Goal: Navigation & Orientation: Find specific page/section

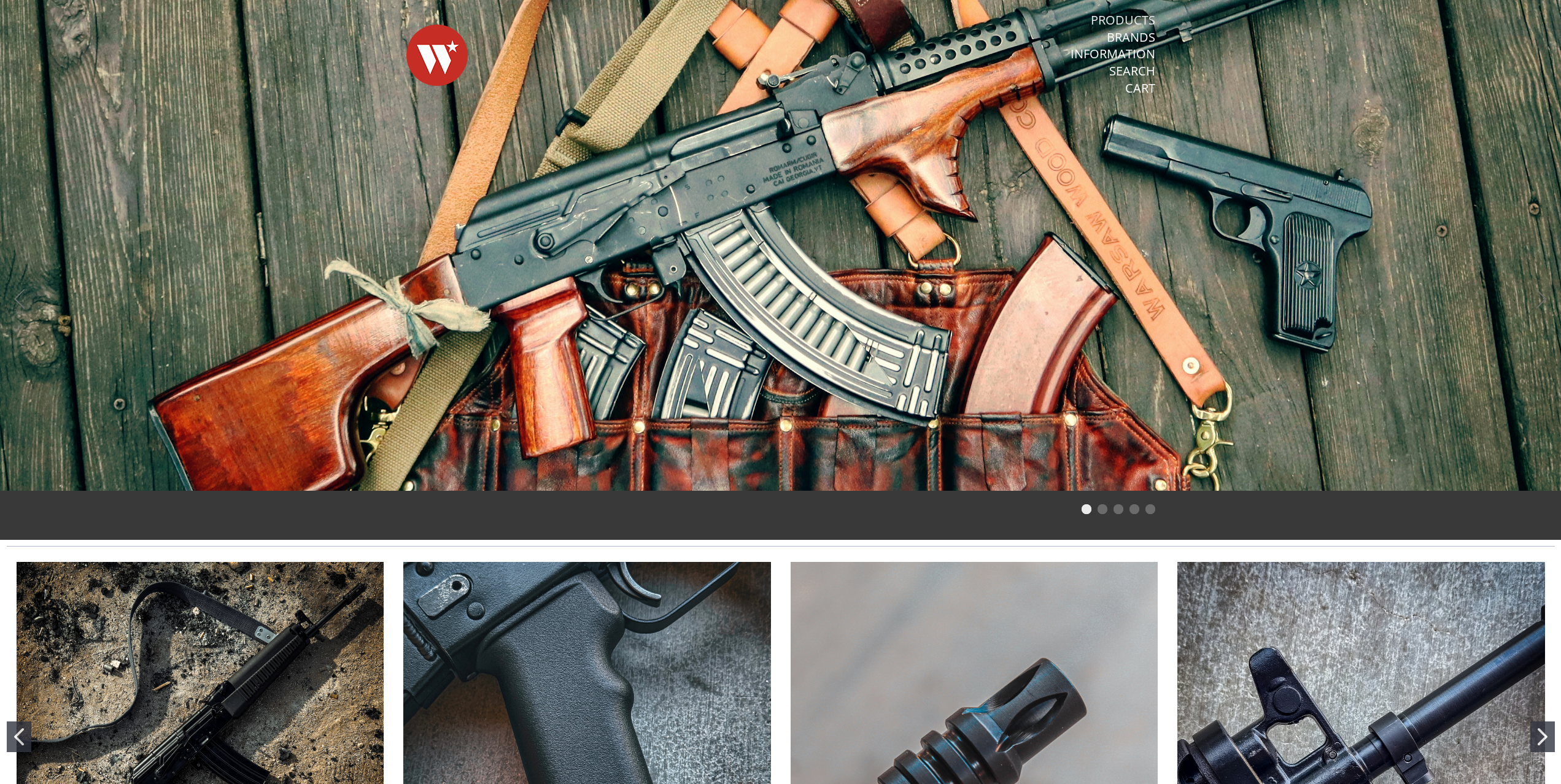
click at [1110, 19] on link "Products" at bounding box center [1123, 20] width 65 height 16
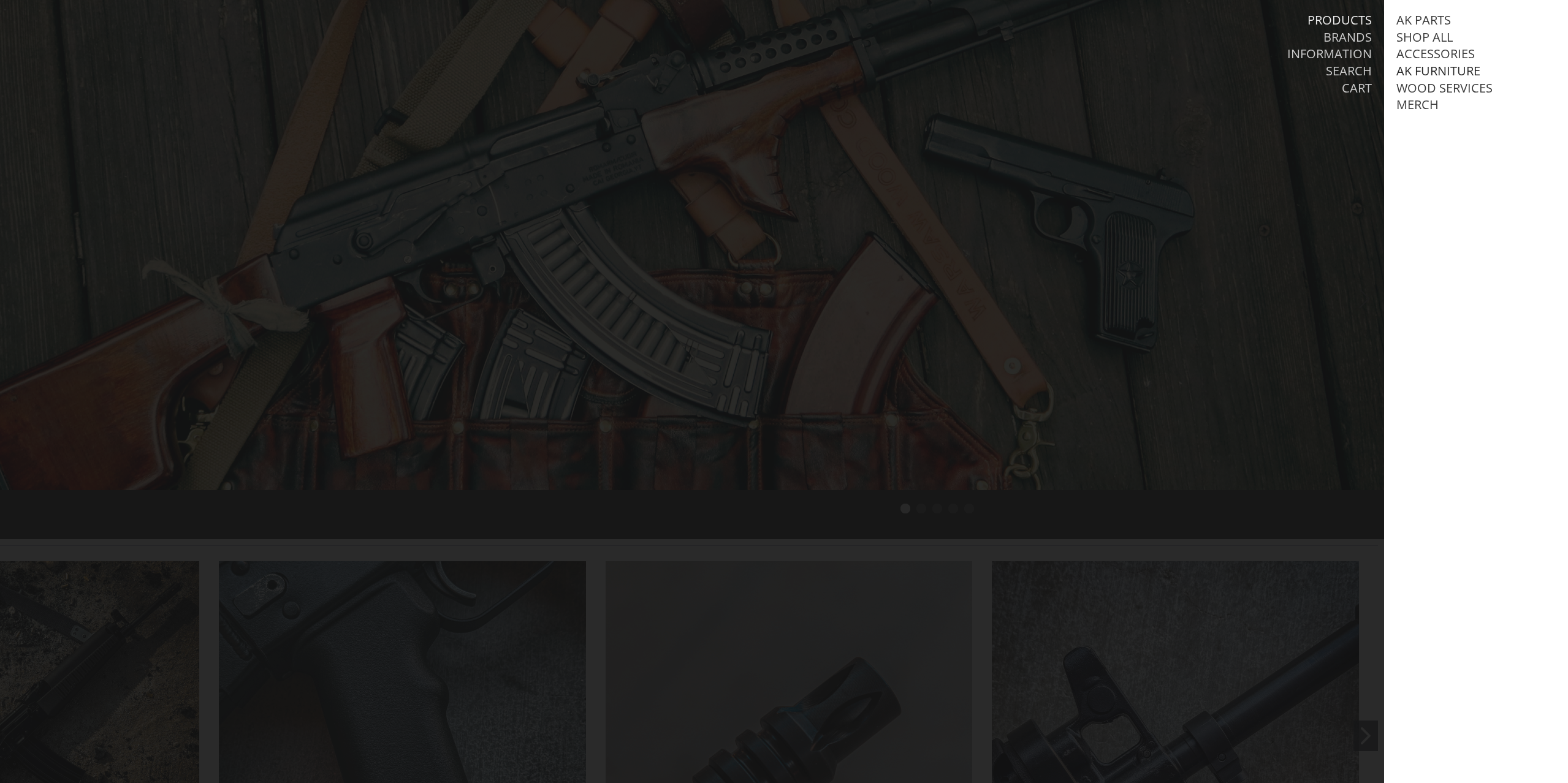
click at [1437, 71] on link "AK Furniture" at bounding box center [1438, 71] width 84 height 16
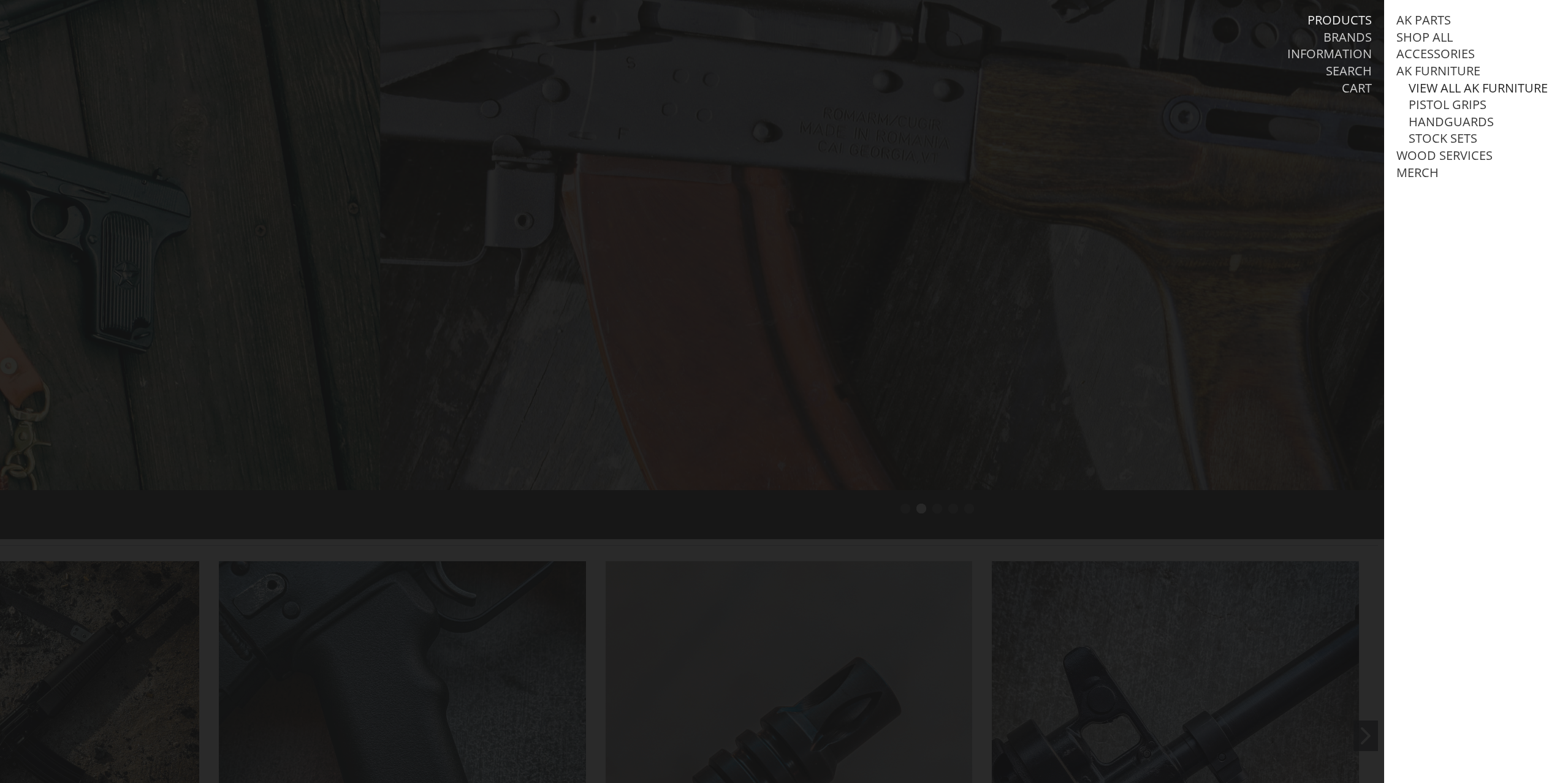
click at [1443, 96] on link "View all AK Furniture" at bounding box center [1478, 88] width 139 height 16
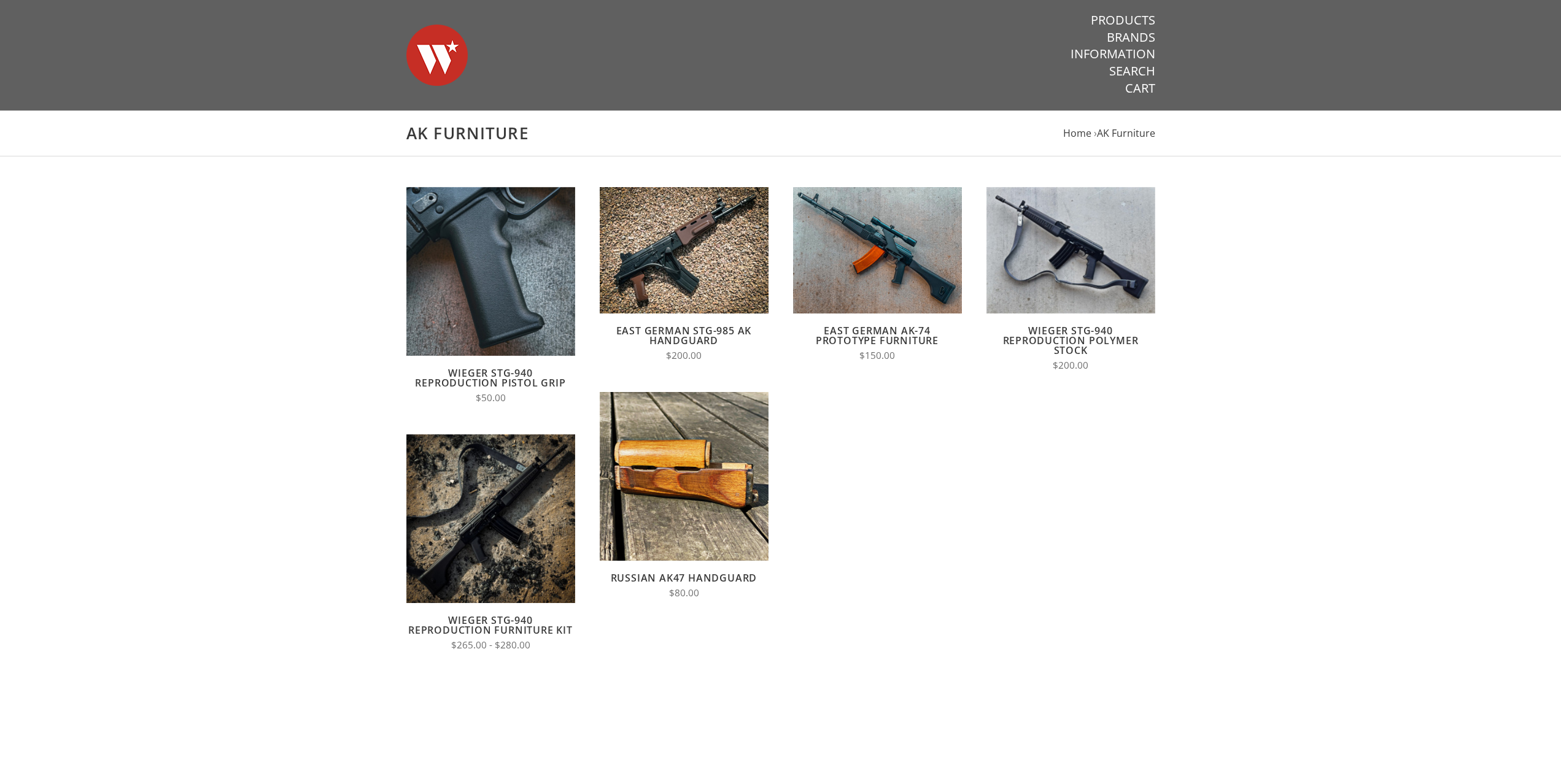
click at [1442, 156] on div "AK Furniture Home › AK Furniture" at bounding box center [780, 133] width 1561 height 46
drag, startPoint x: 0, startPoint y: 0, endPoint x: 1432, endPoint y: 157, distance: 1440.6
click at [1436, 156] on main "AK Furniture Home › AK Furniture Quick View Add to Cart Compare Wieger STG-940 …" at bounding box center [780, 451] width 1561 height 681
click at [1136, 17] on link "Products" at bounding box center [1123, 20] width 65 height 16
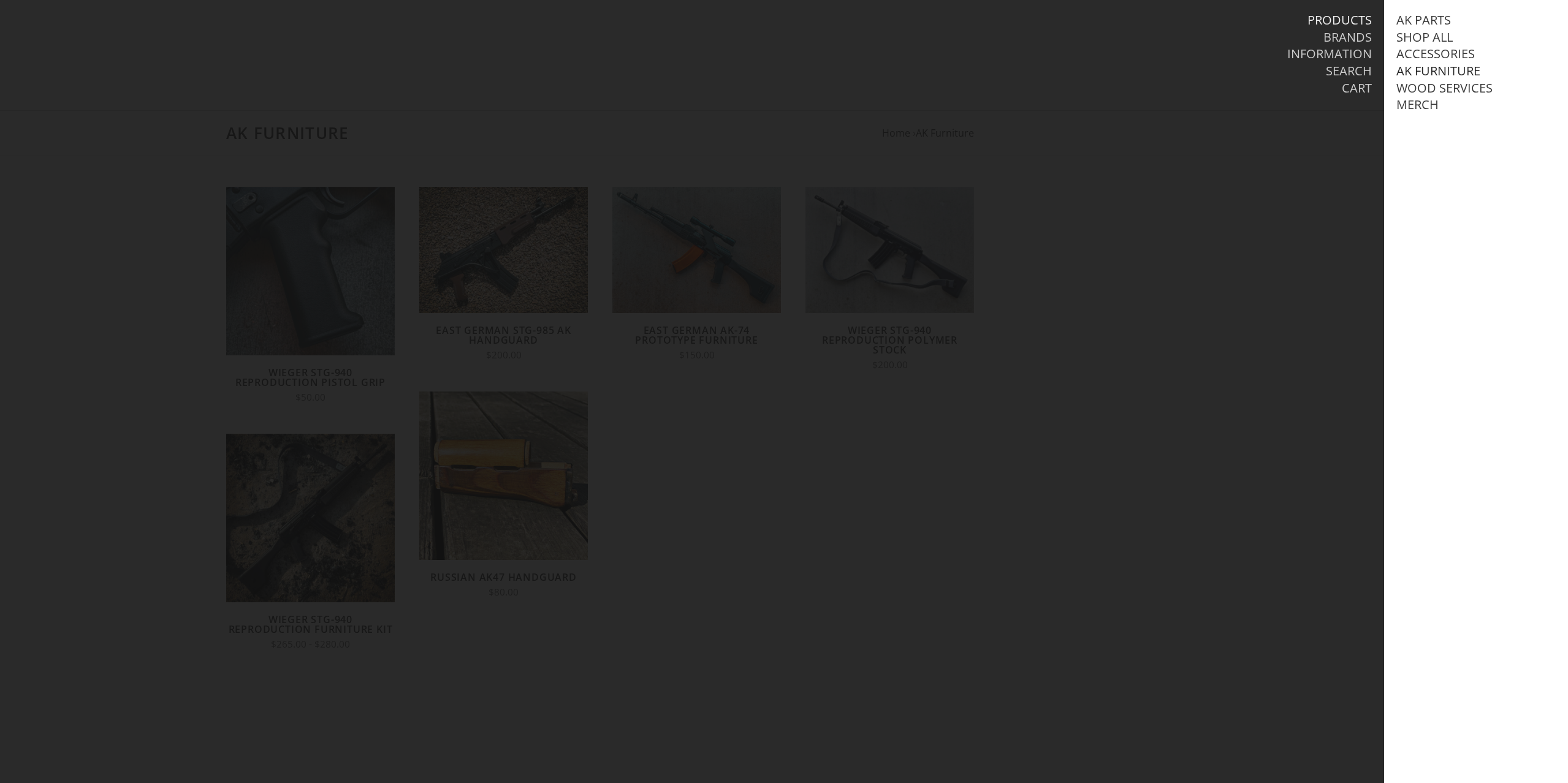
click at [1440, 64] on link "AK Furniture" at bounding box center [1438, 71] width 84 height 16
click at [1455, 146] on link "Stock Sets" at bounding box center [1443, 139] width 69 height 16
click at [1486, 164] on link "View all Stock Sets" at bounding box center [1483, 155] width 124 height 16
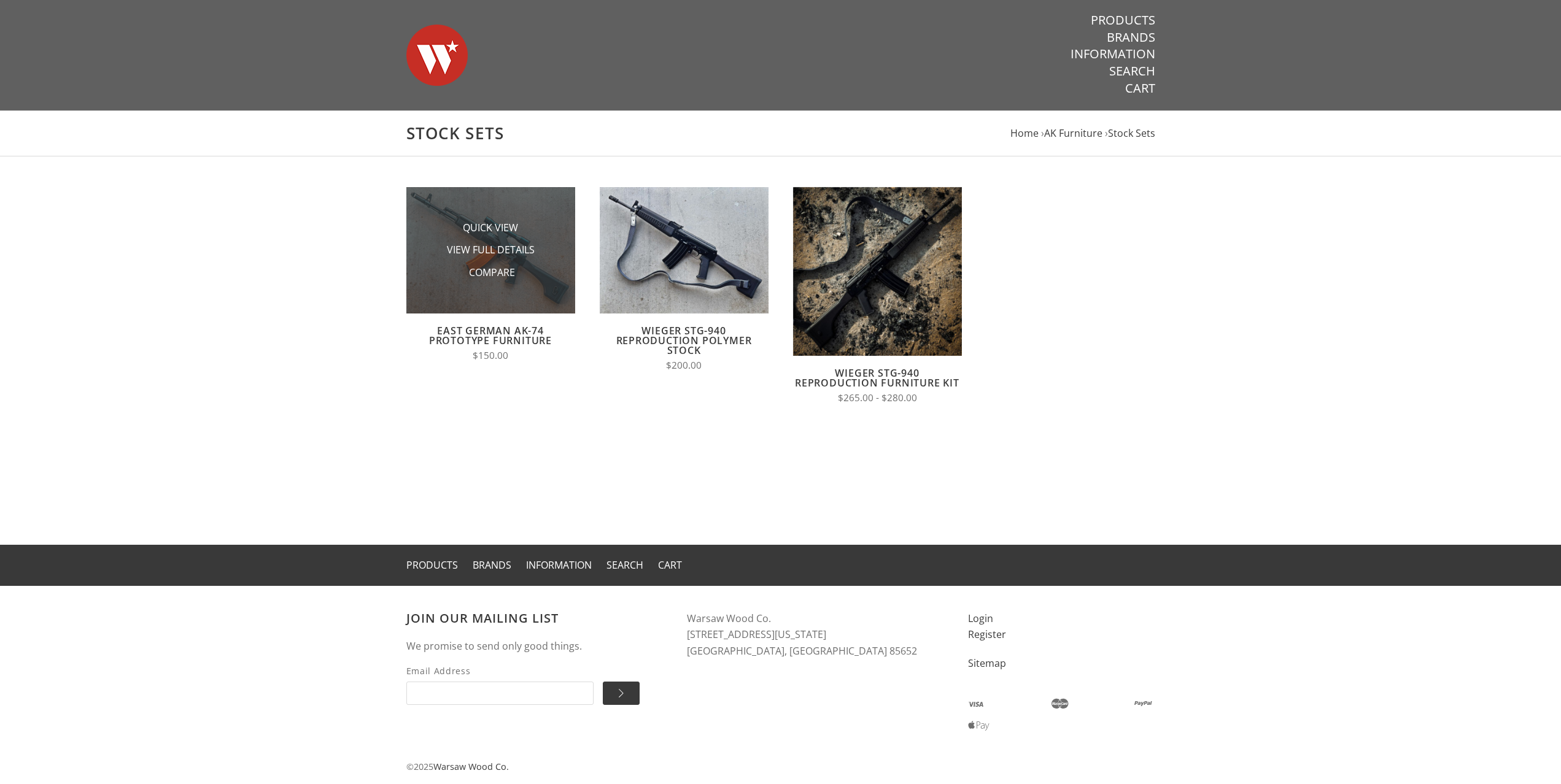
click at [542, 288] on img at bounding box center [491, 250] width 169 height 126
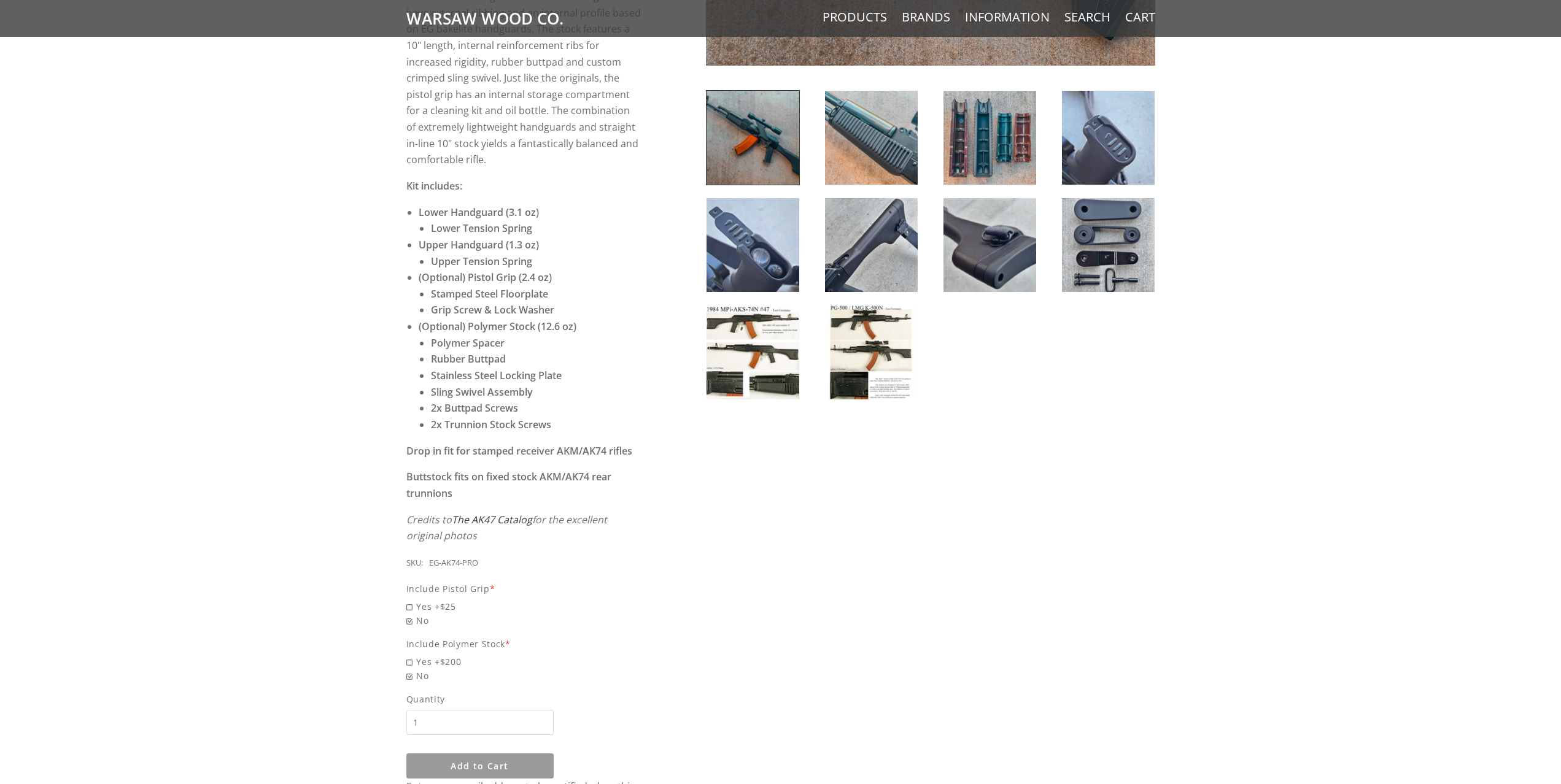
scroll to position [430, 0]
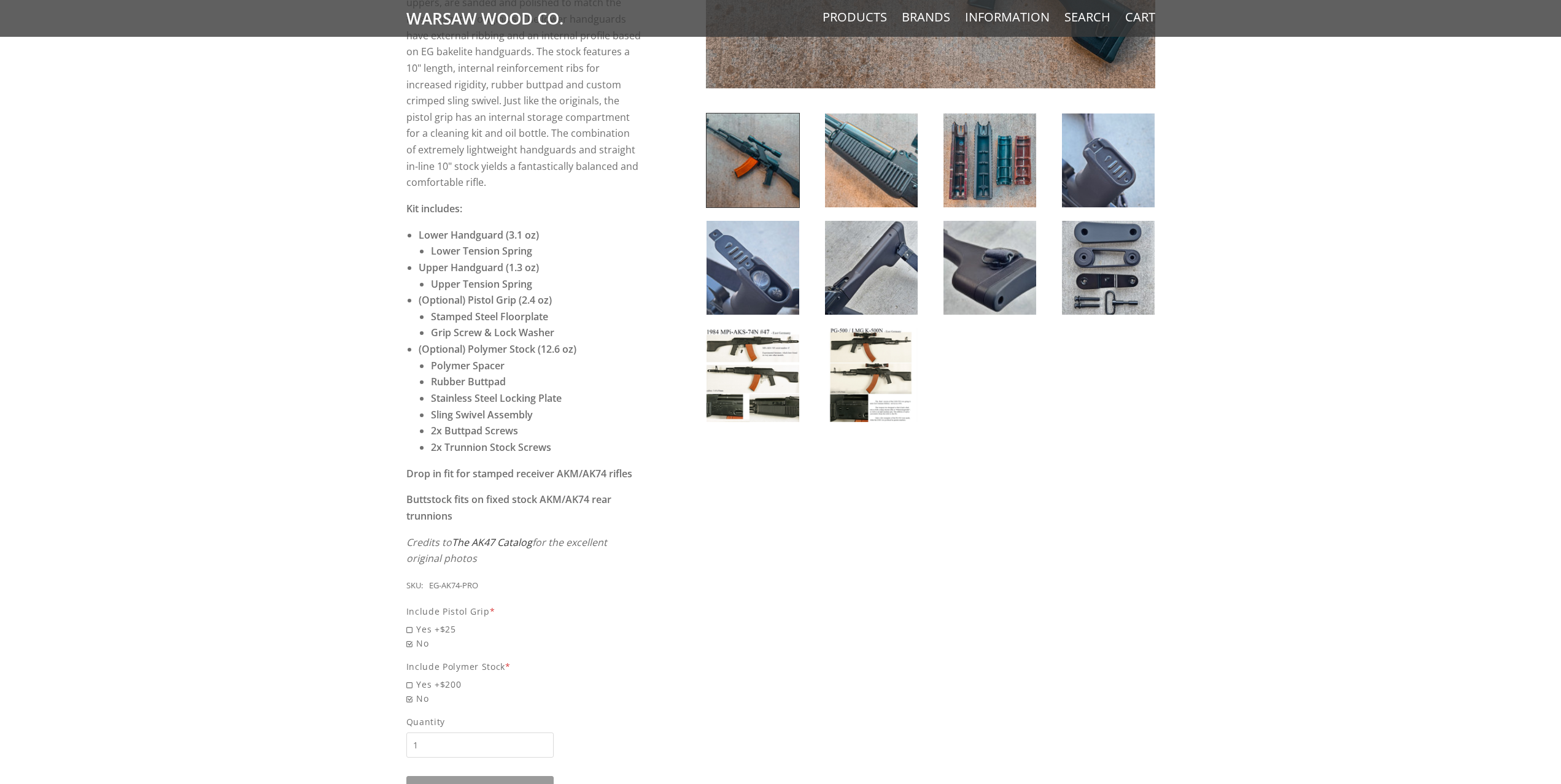
click at [760, 377] on img at bounding box center [753, 375] width 93 height 94
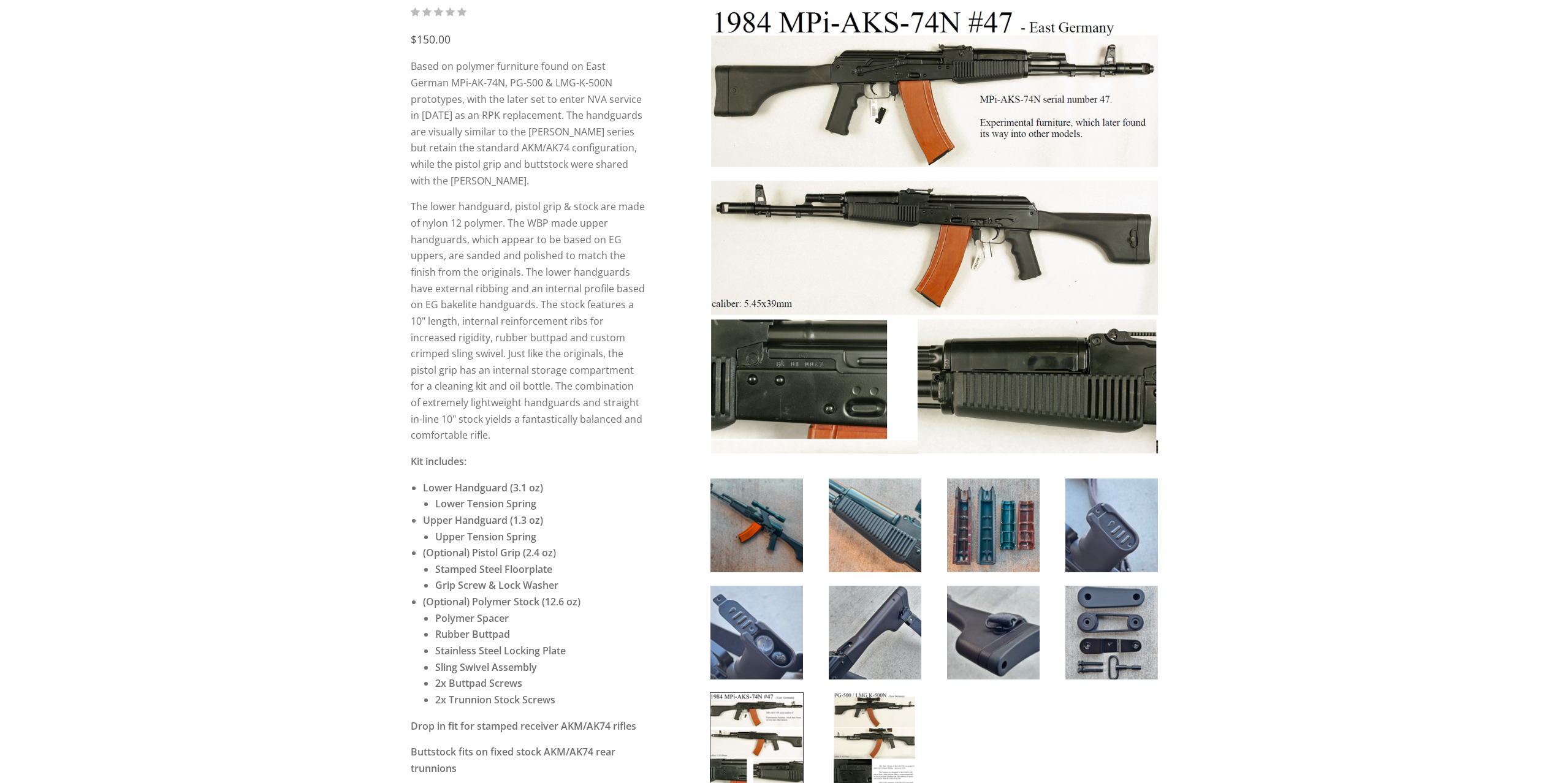
scroll to position [0, 0]
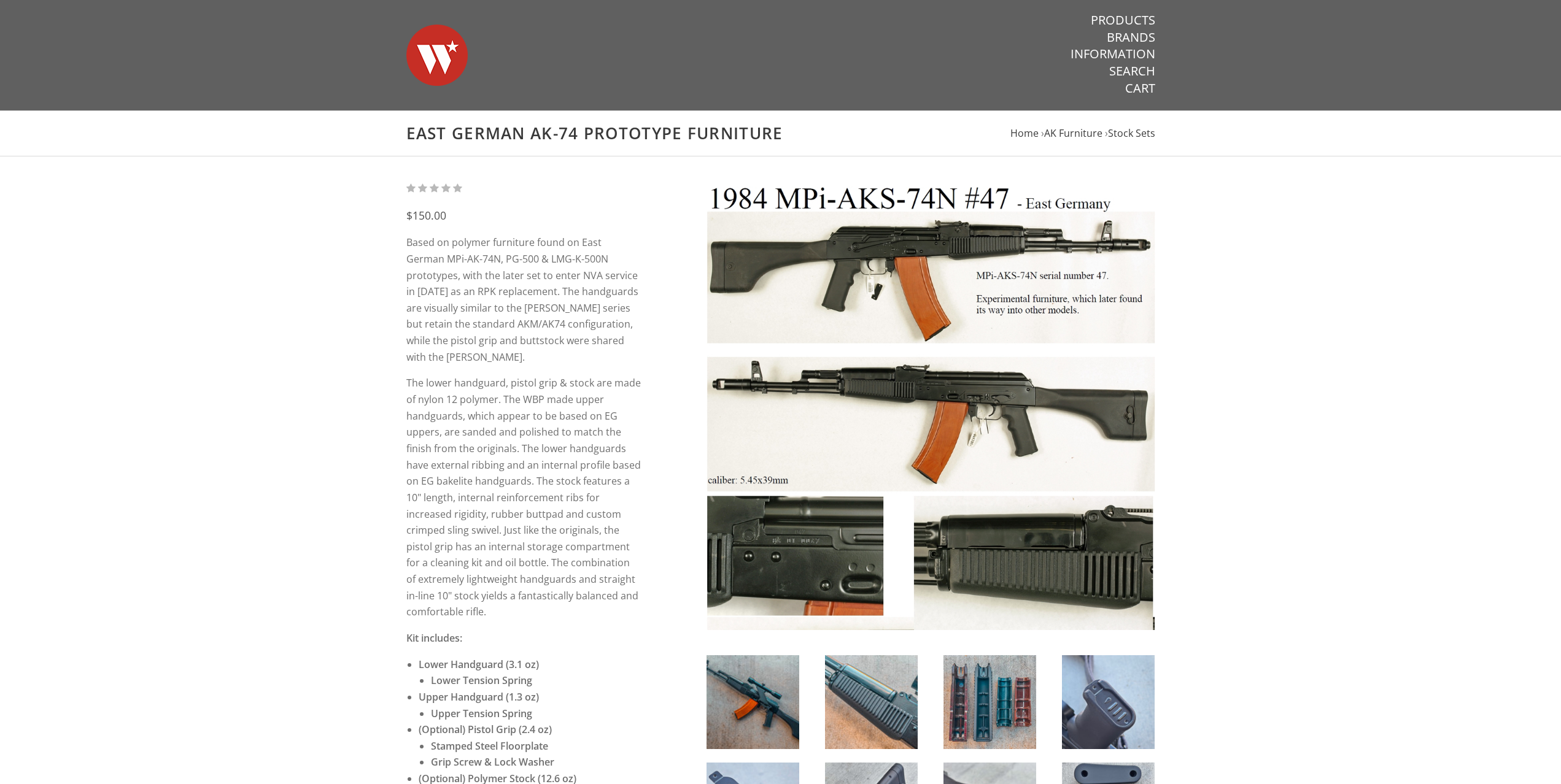
click at [1143, 23] on link "Products" at bounding box center [1123, 20] width 65 height 16
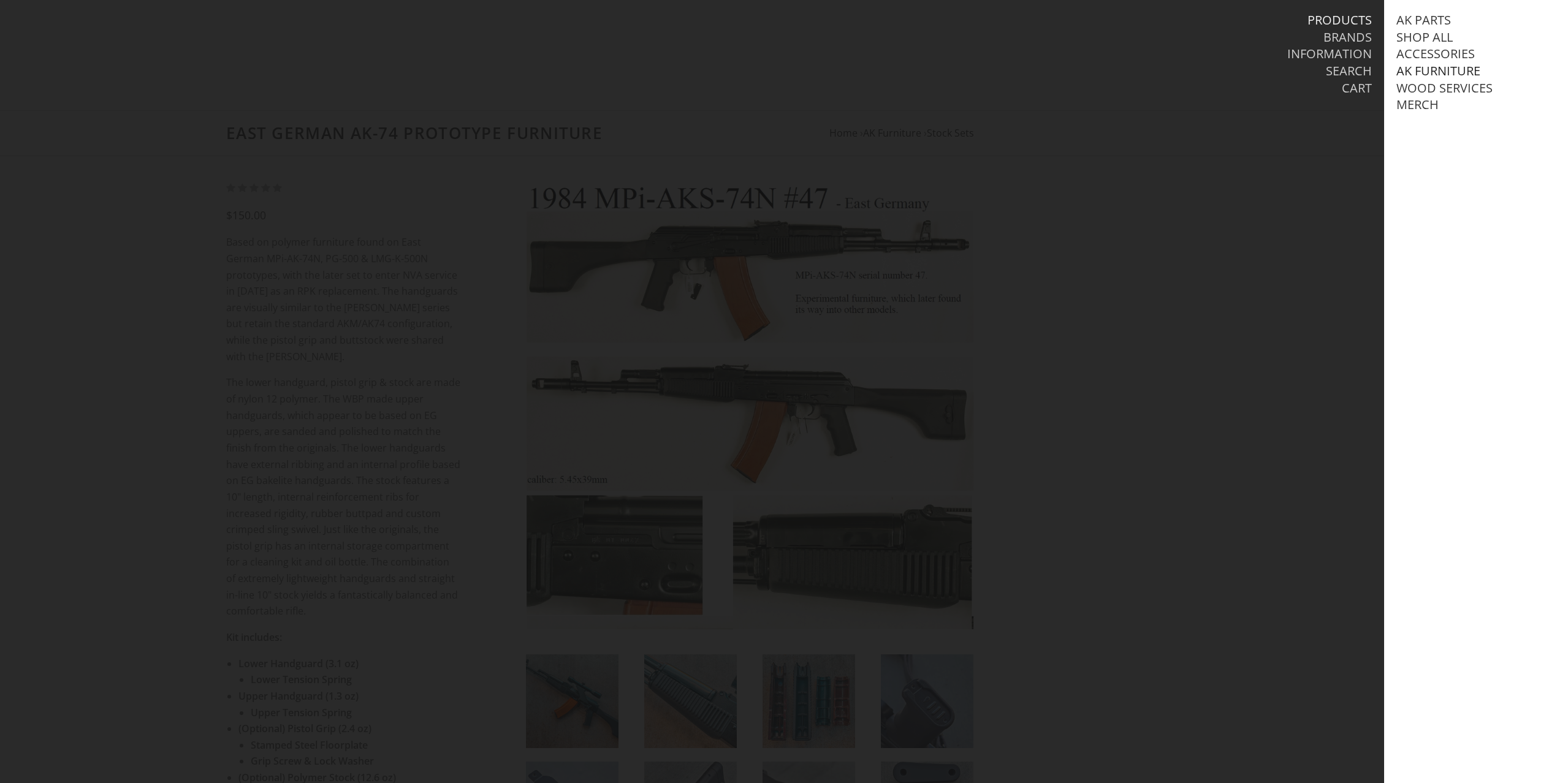
click at [1461, 66] on link "AK Furniture" at bounding box center [1438, 71] width 84 height 16
click at [1446, 96] on link "View all AK Furniture" at bounding box center [1478, 88] width 139 height 16
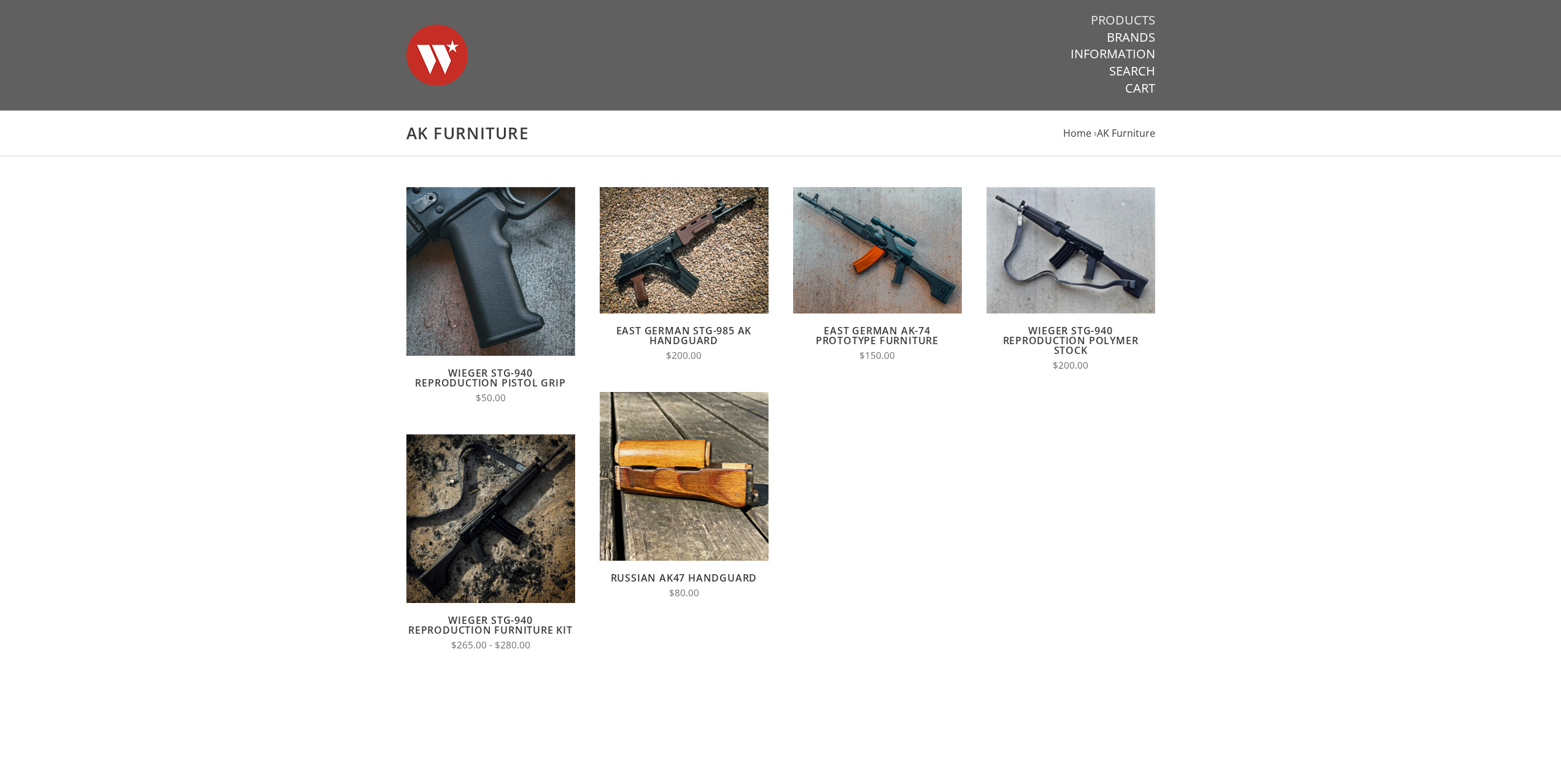
click at [1134, 15] on link "Products" at bounding box center [1123, 20] width 65 height 16
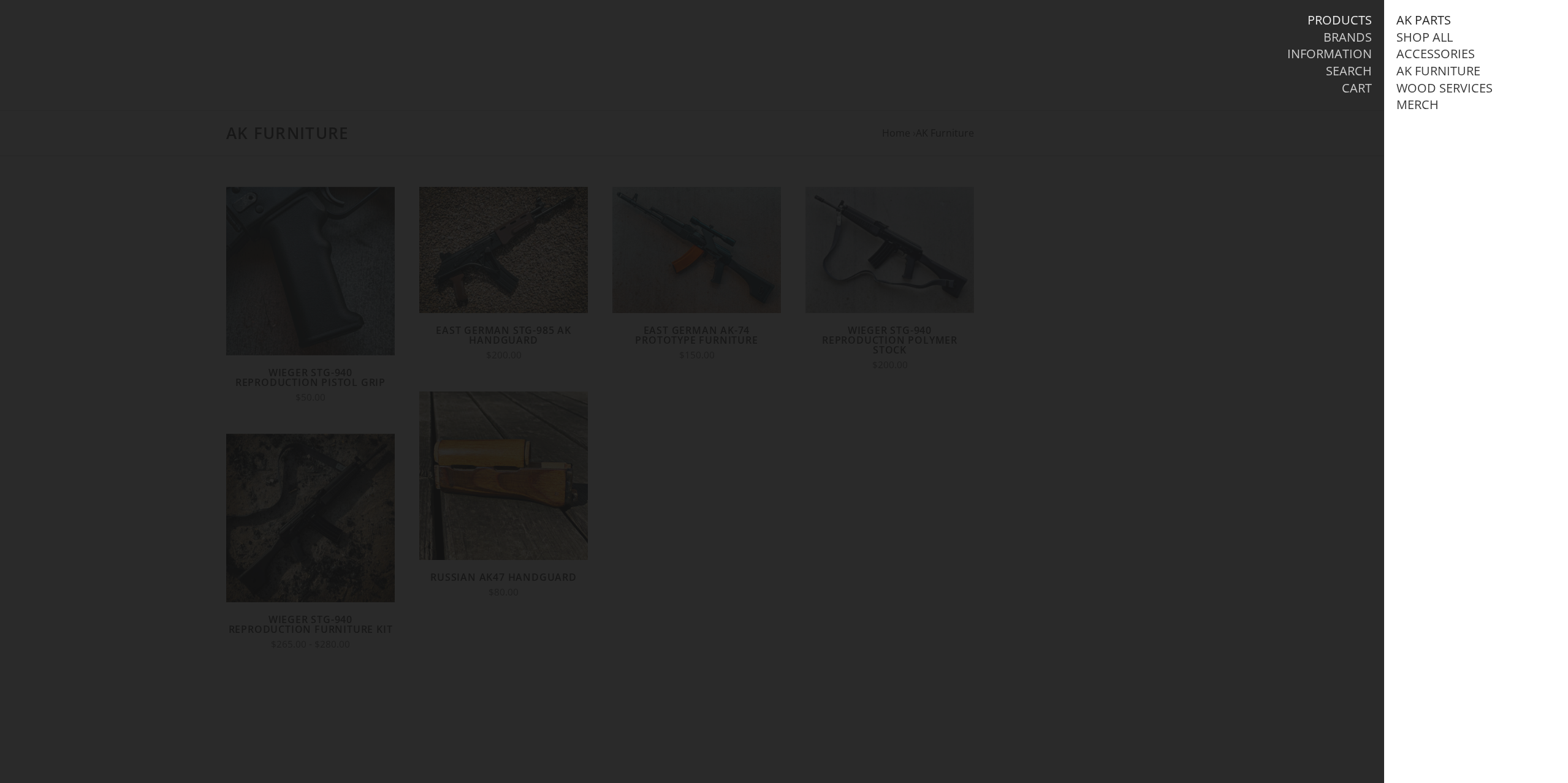
click at [1431, 24] on link "AK Parts" at bounding box center [1424, 20] width 55 height 16
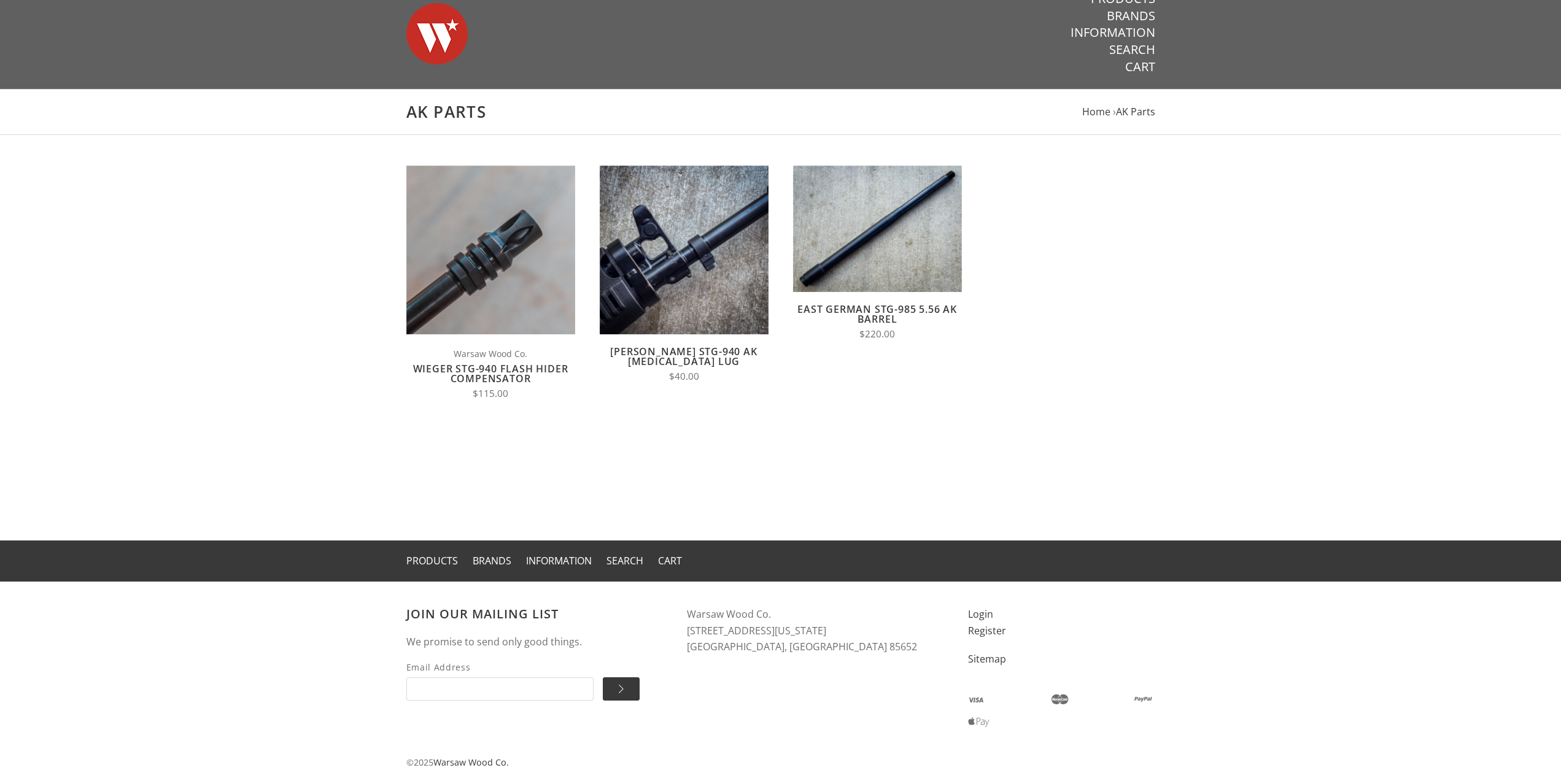
scroll to position [41, 0]
